Goal: Navigation & Orientation: Find specific page/section

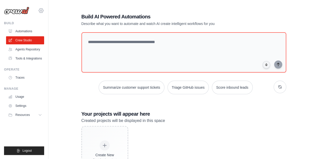
click at [41, 9] on icon at bounding box center [41, 10] width 5 height 4
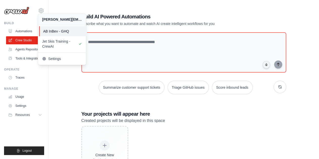
click at [64, 33] on span "AB InBev - GHQ" at bounding box center [63, 31] width 40 height 5
